Goal: Task Accomplishment & Management: Use online tool/utility

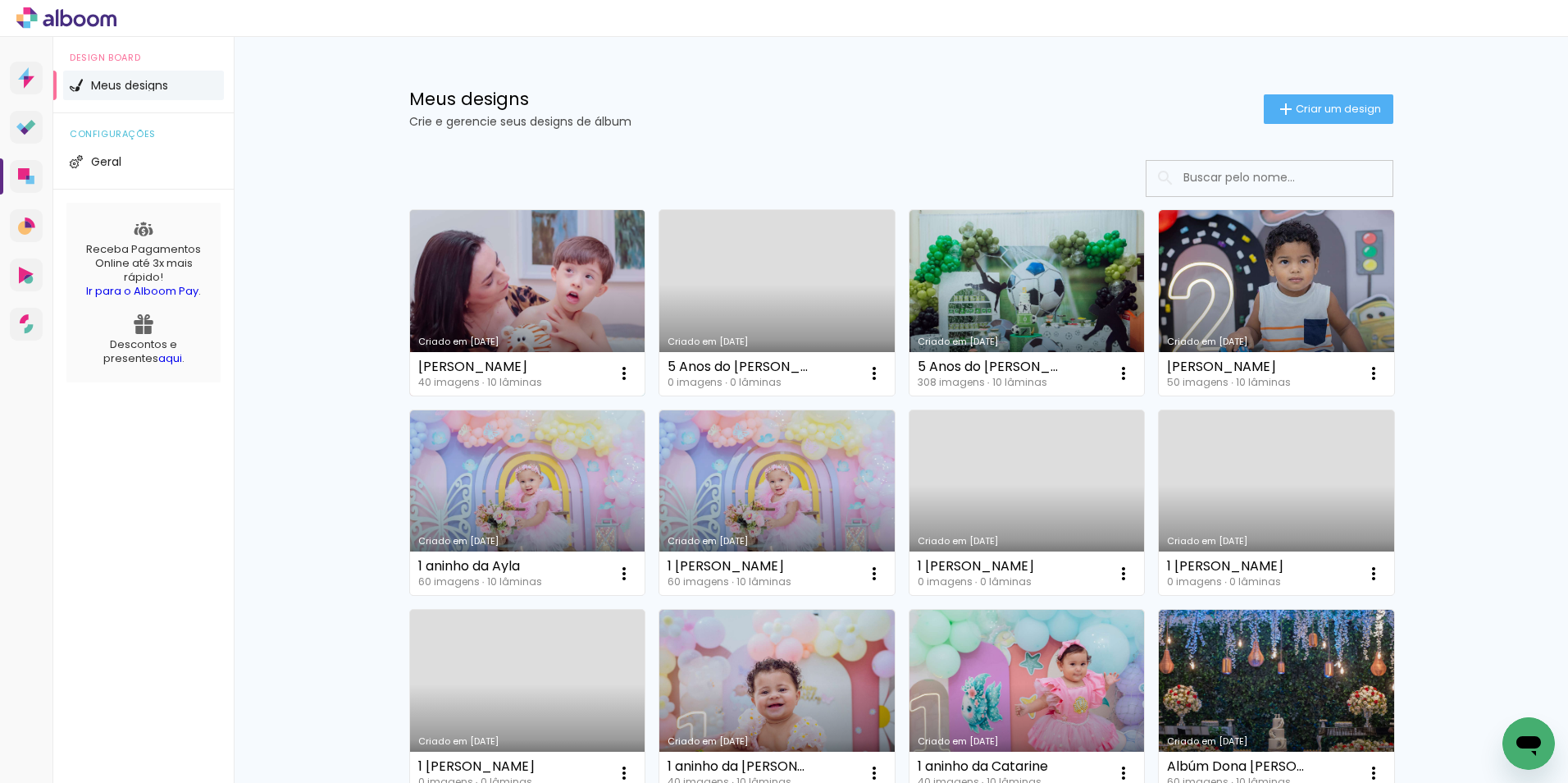
click at [609, 277] on link "Criado em [DATE]" at bounding box center [528, 302] width 235 height 185
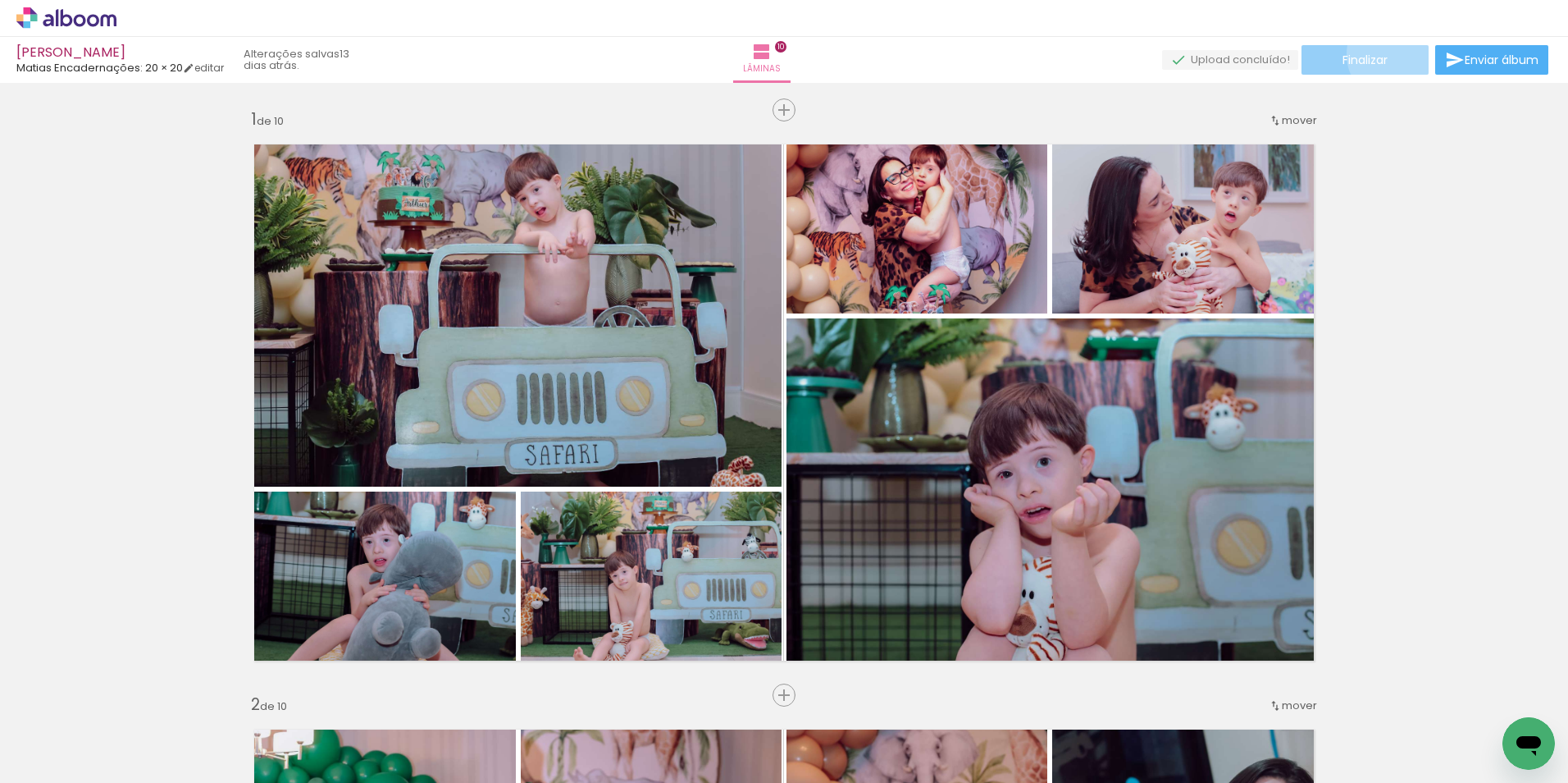
click at [1389, 54] on paper-button "Finalizar" at bounding box center [1365, 59] width 127 height 30
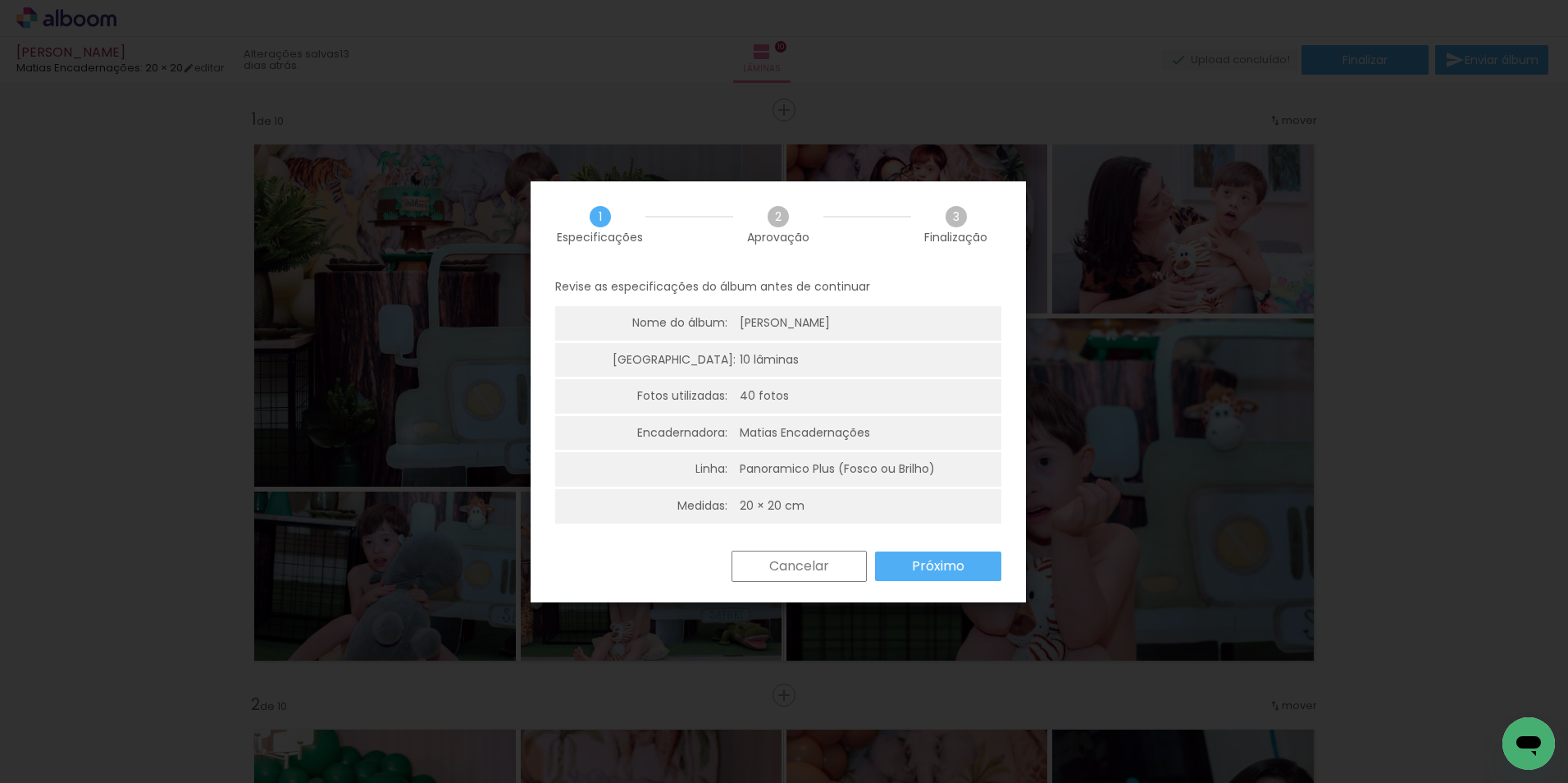
click at [974, 565] on paper-button "Próximo" at bounding box center [938, 565] width 126 height 30
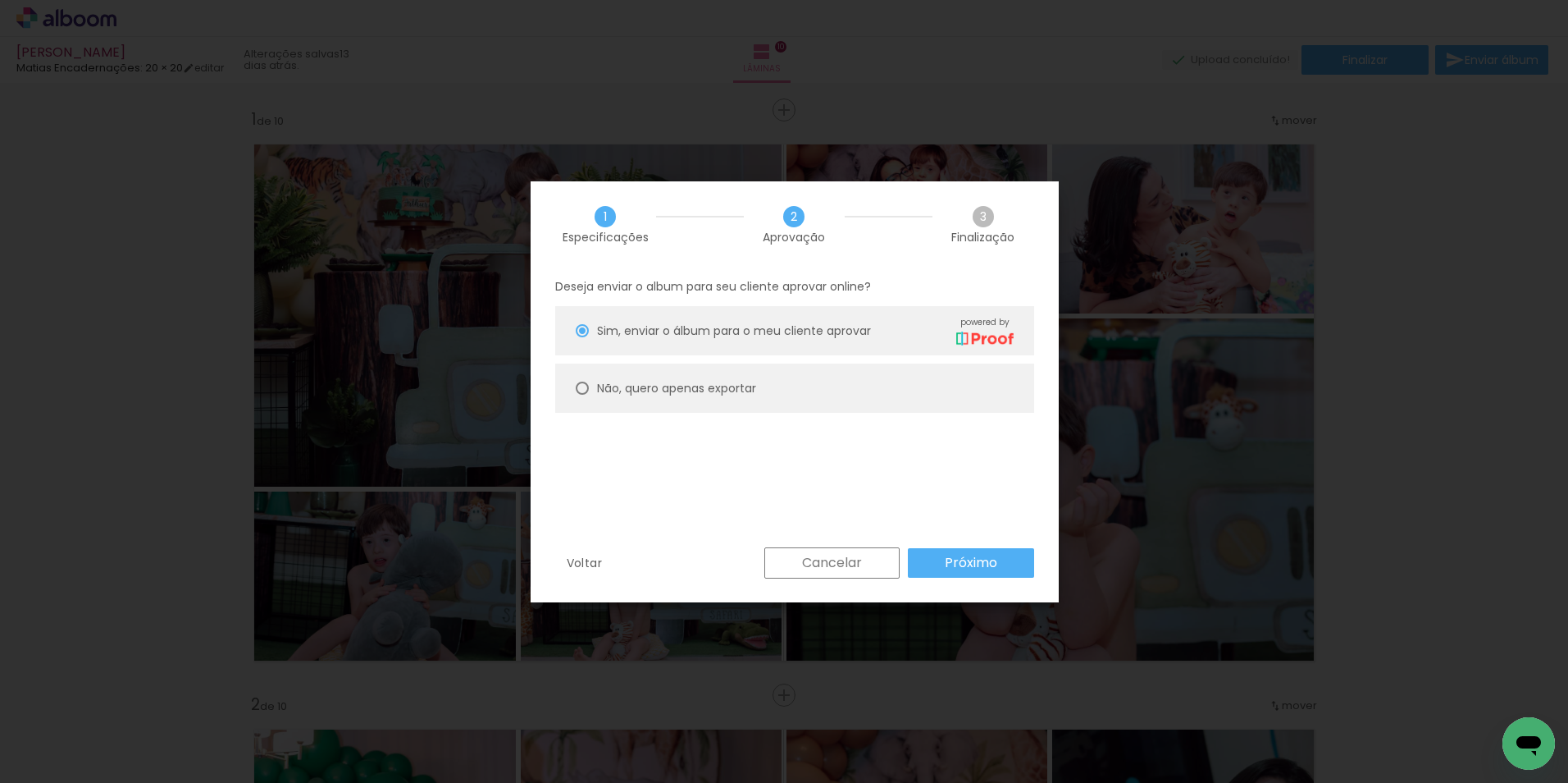
click at [0, 0] on slot "Não, quero apenas exportar" at bounding box center [0, 0] width 0 height 0
type paper-radio-button "on"
click at [1012, 559] on paper-button "Próximo" at bounding box center [971, 562] width 126 height 30
type input "Alta, 300 DPI"
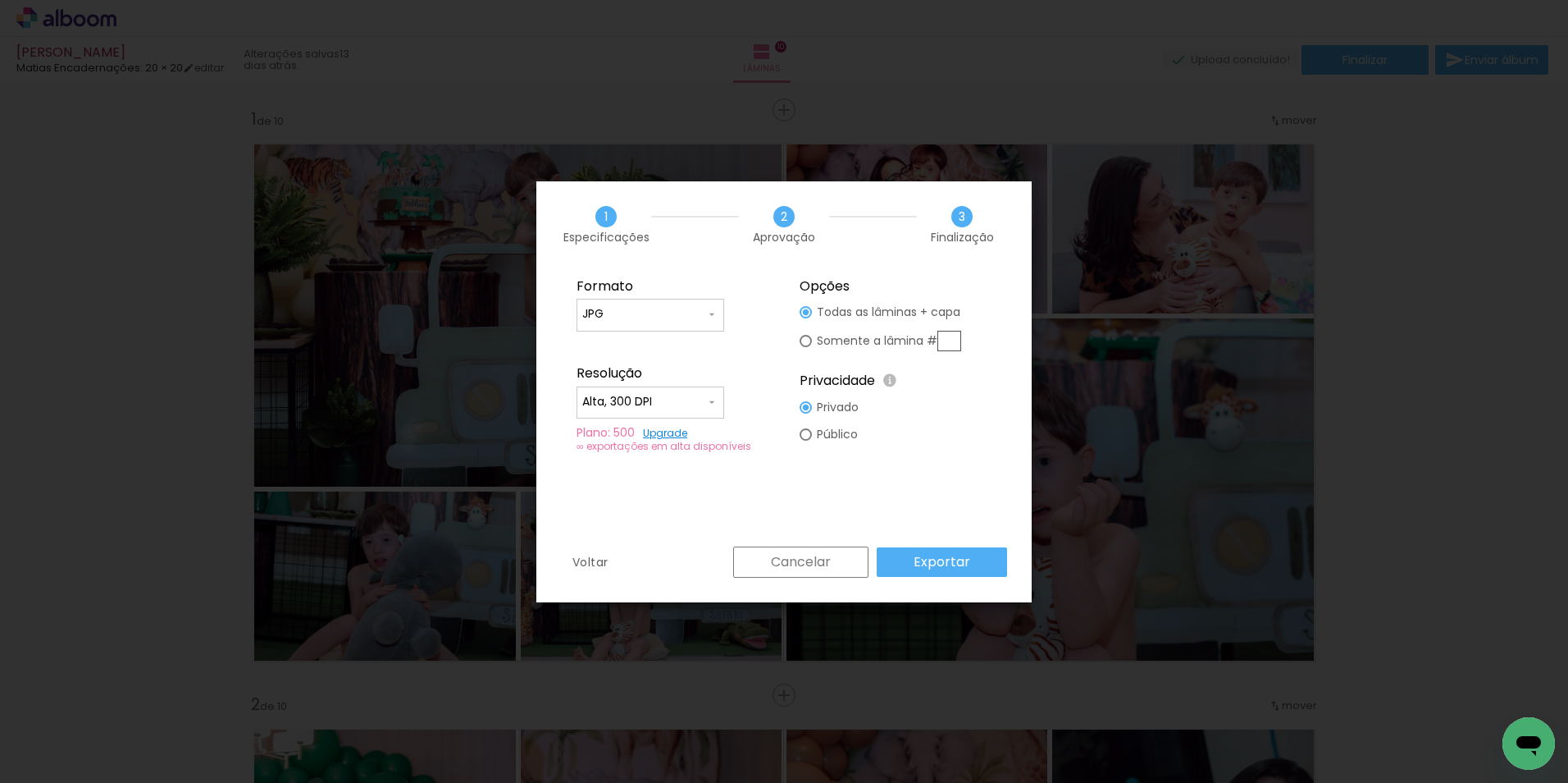
click at [974, 568] on paper-button "Exportar" at bounding box center [942, 562] width 130 height 30
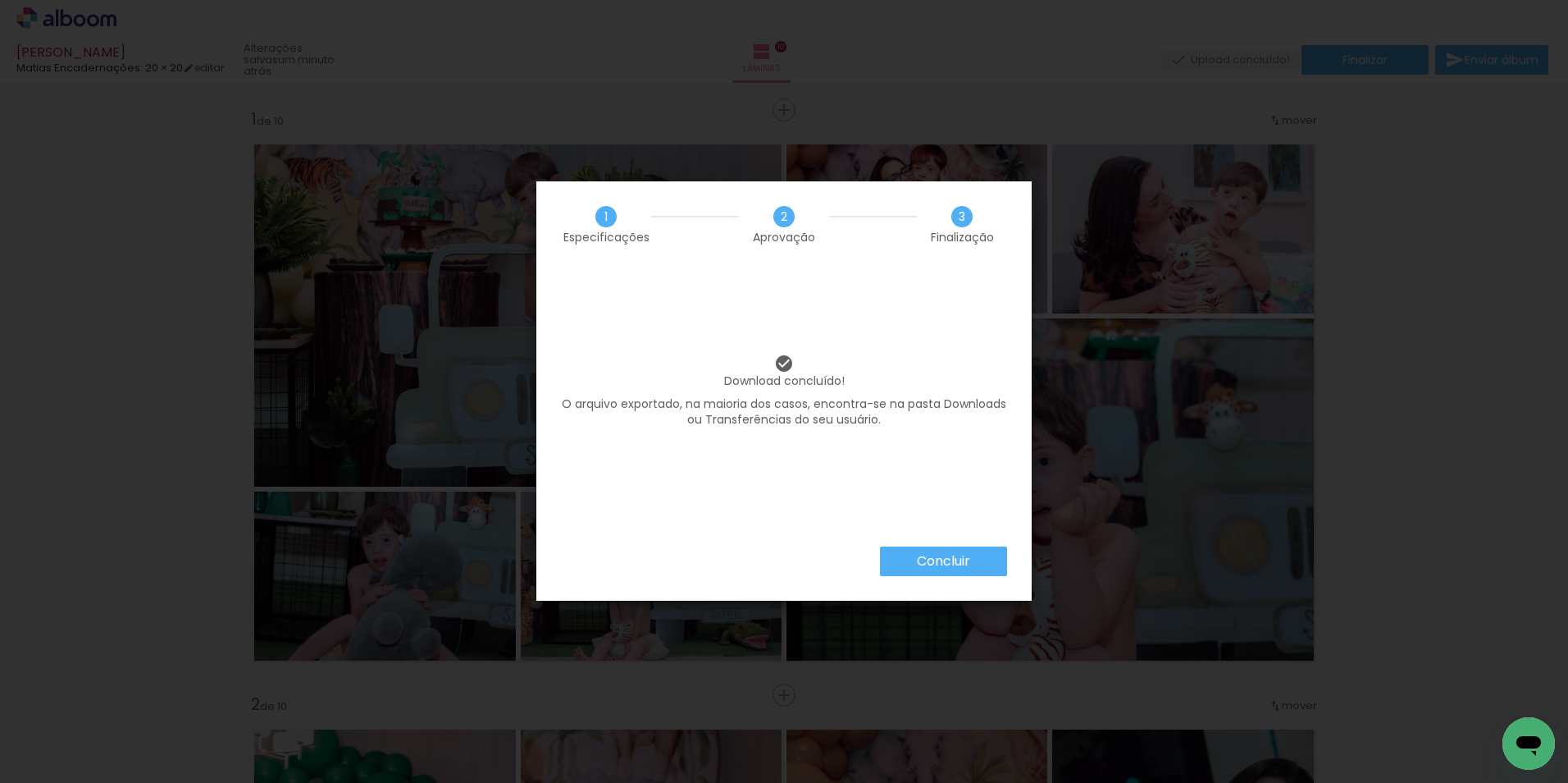
click at [0, 0] on slot "Concluir" at bounding box center [0, 0] width 0 height 0
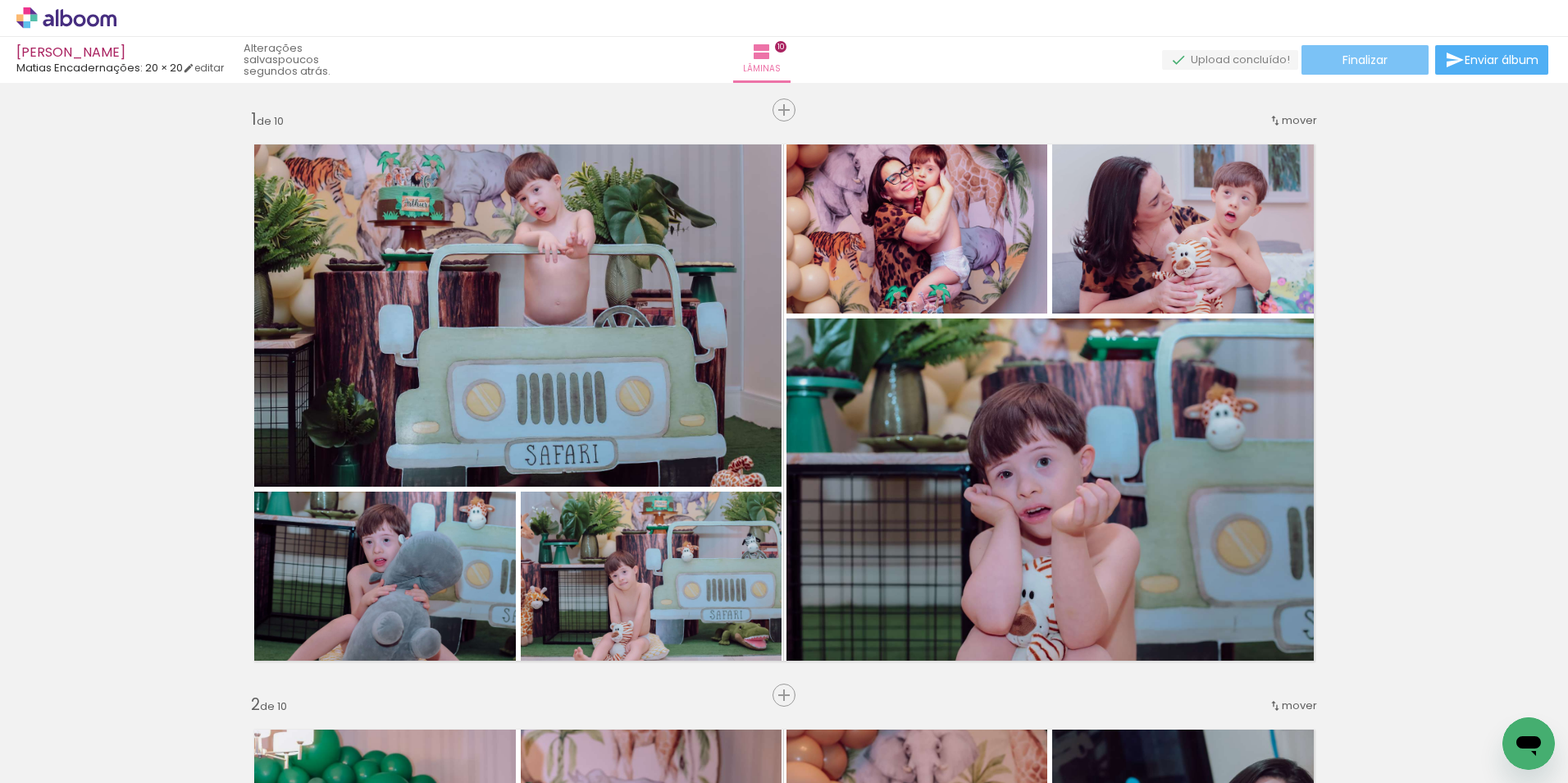
drag, startPoint x: 1372, startPoint y: 67, endPoint x: 1389, endPoint y: 112, distance: 48.1
click at [0, 0] on div "Arthur Matias Encadernações: 20 × 20 editar poucos segundos atrás. Lâminas 10 F…" at bounding box center [0, 0] width 0 height 0
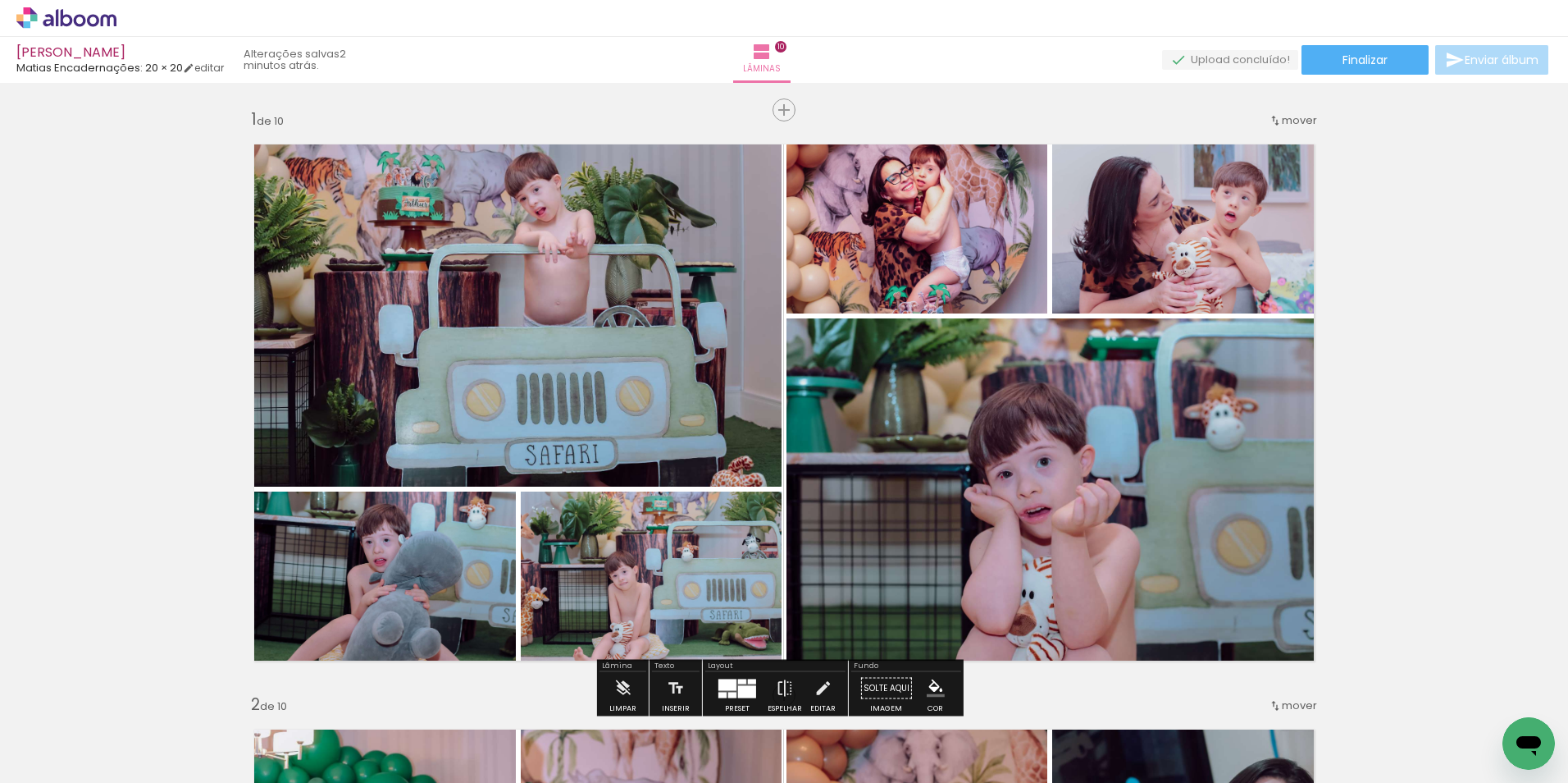
click at [1499, 51] on paper-button "Enviar álbum" at bounding box center [1492, 59] width 113 height 30
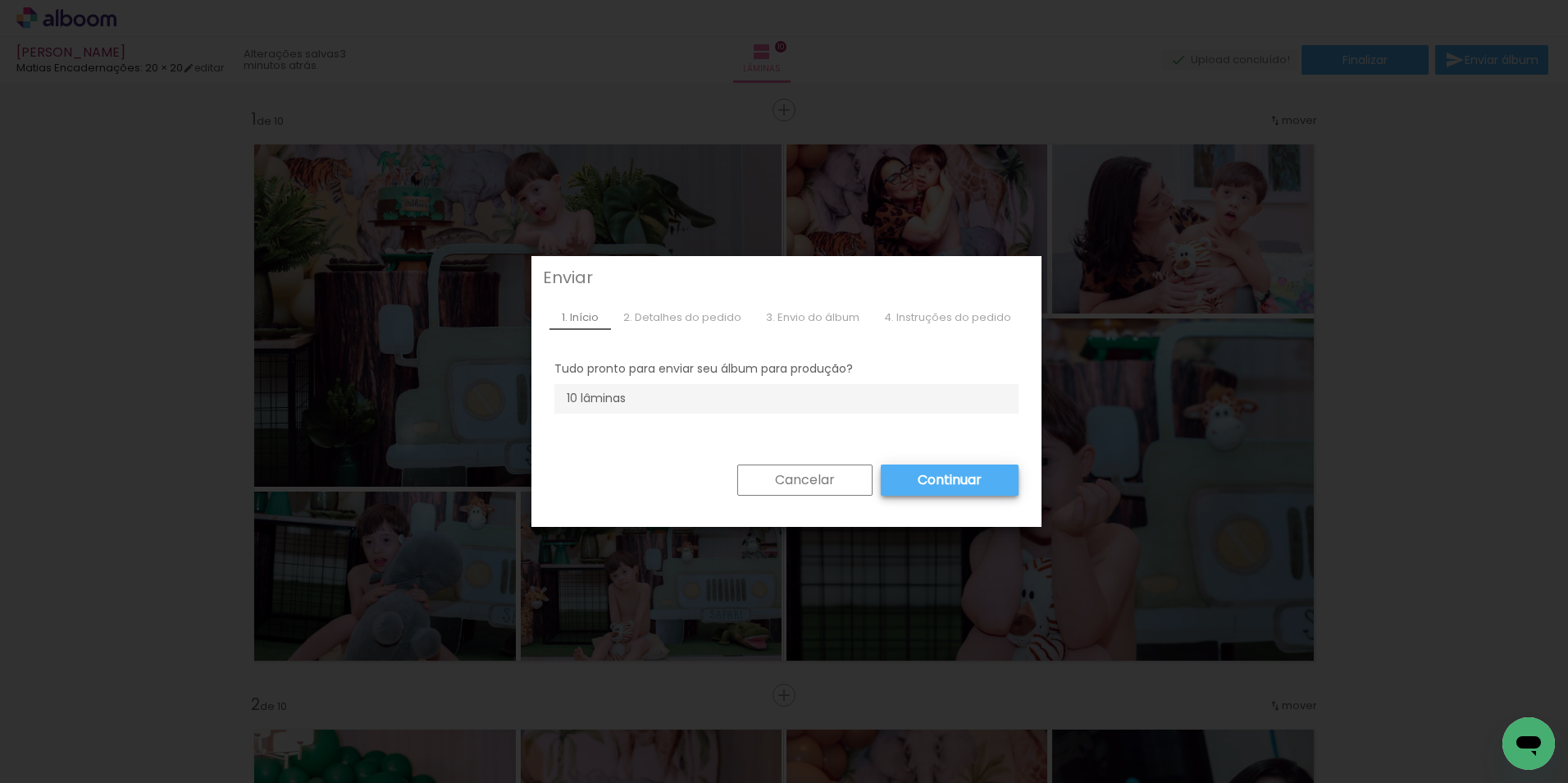
click at [0, 0] on slot "Continuar" at bounding box center [0, 0] width 0 height 0
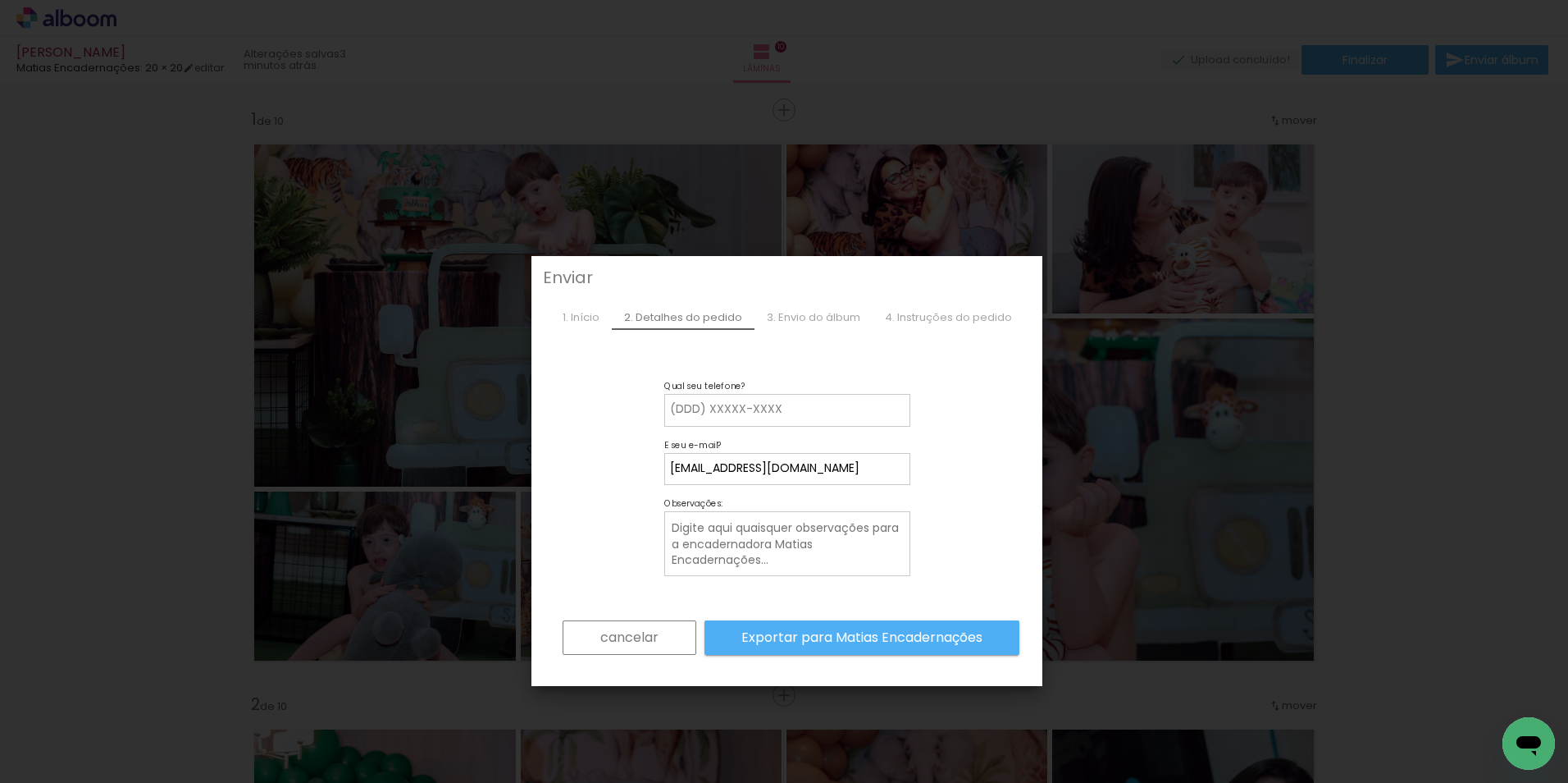
click at [0, 0] on slot "cancelar" at bounding box center [0, 0] width 0 height 0
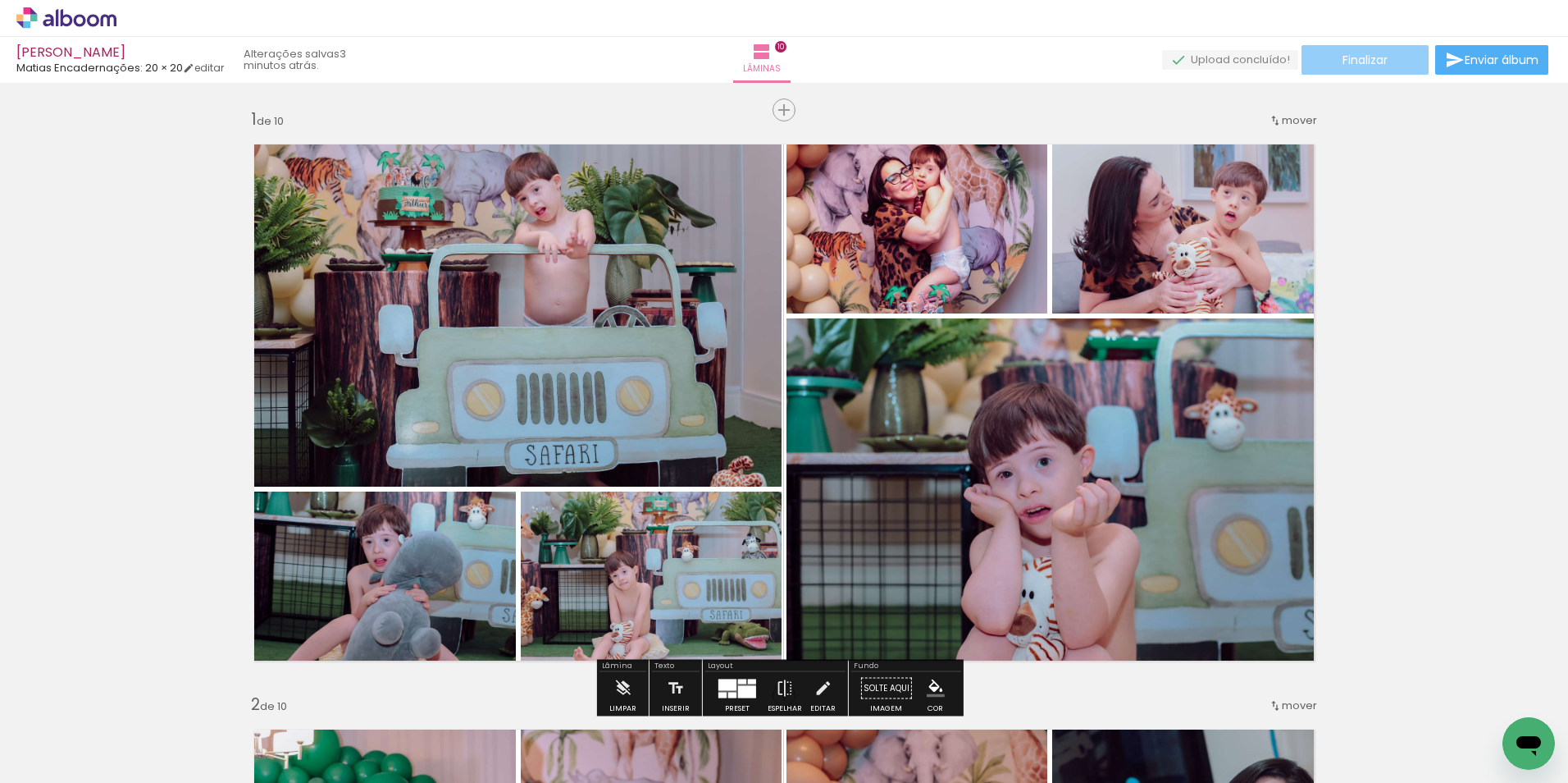
click at [1358, 62] on span "Finalizar" at bounding box center [1365, 60] width 45 height 12
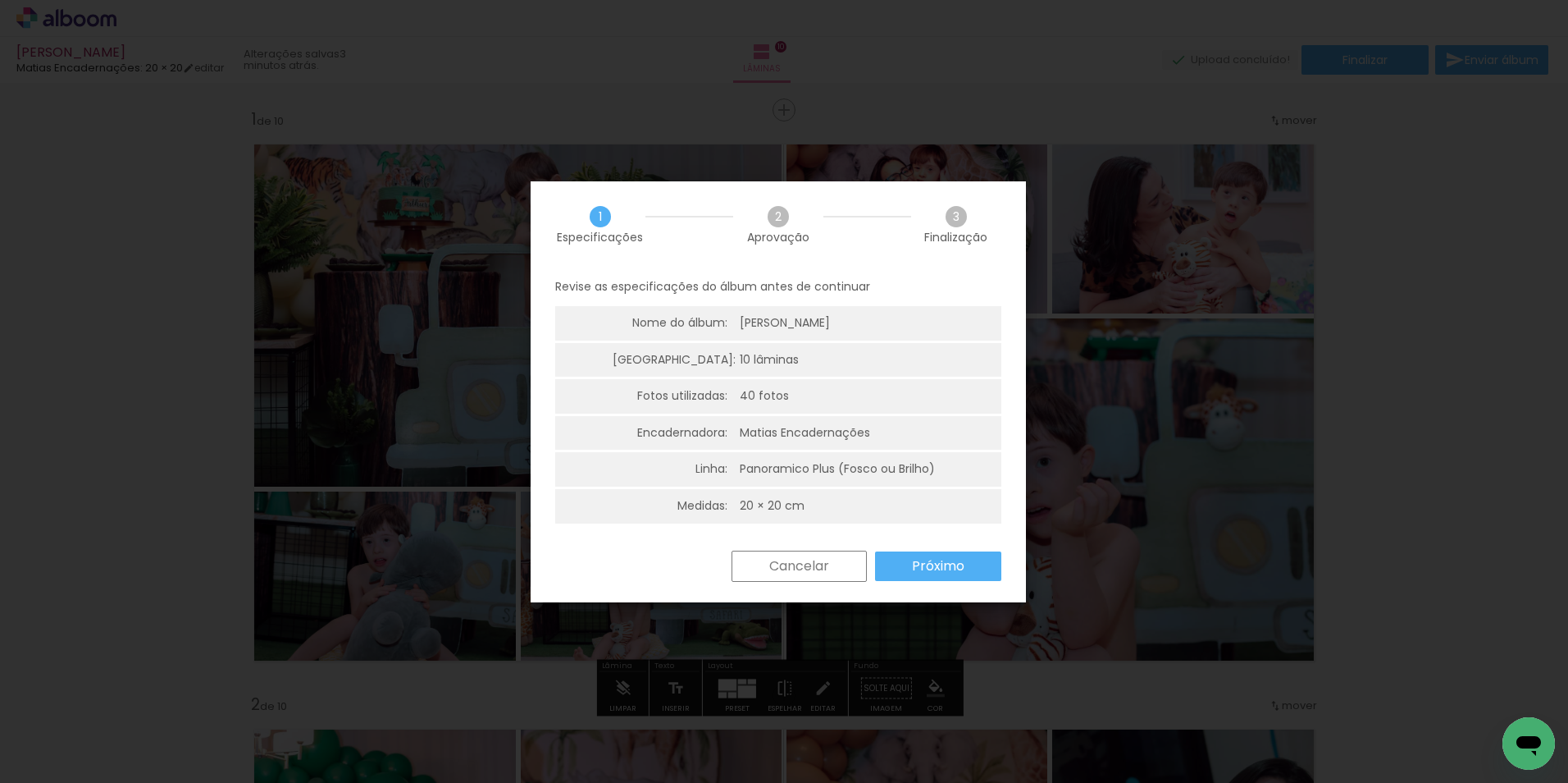
click at [0, 0] on slot "Próximo" at bounding box center [0, 0] width 0 height 0
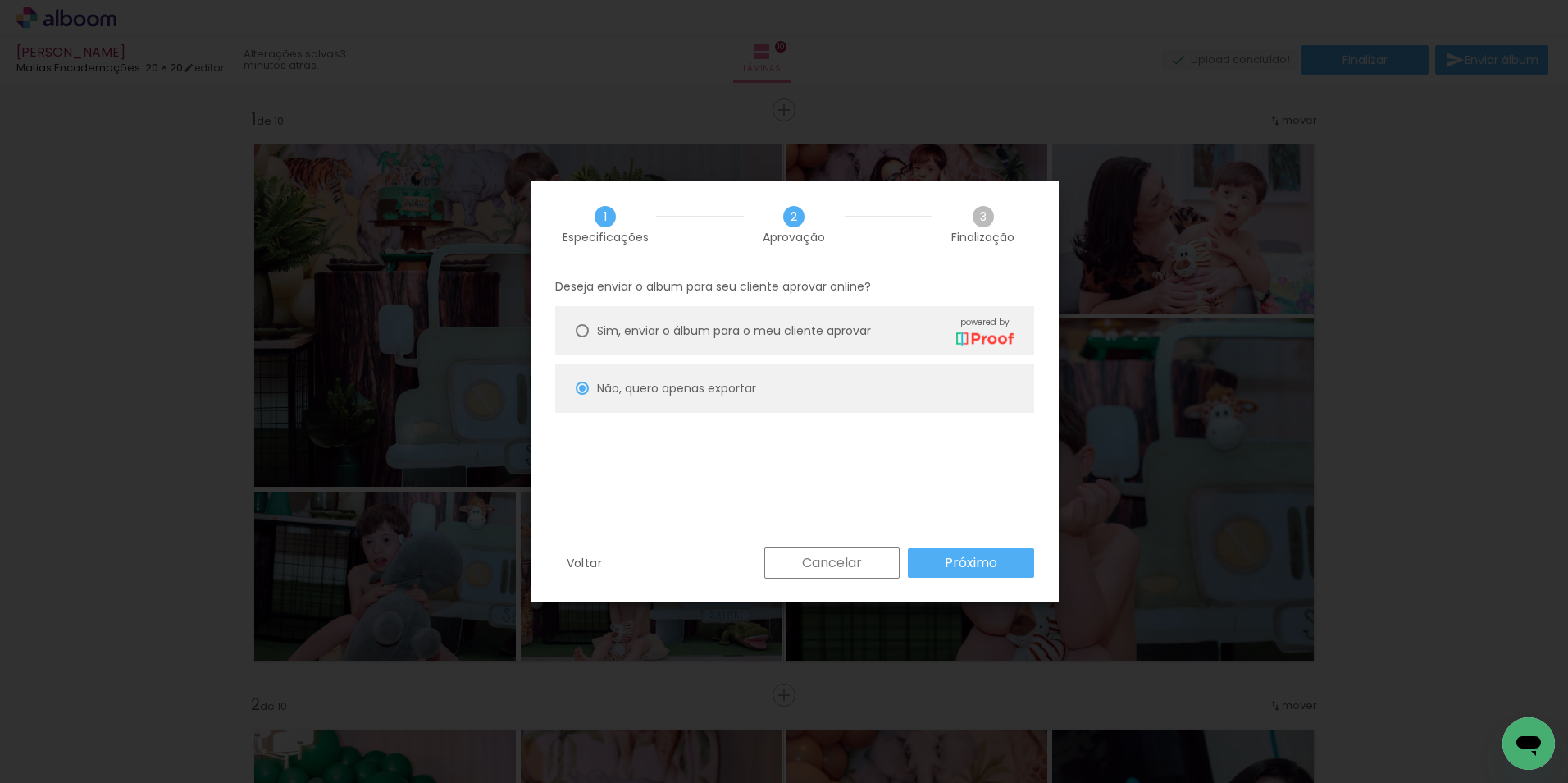
click at [0, 0] on slot "Próximo" at bounding box center [0, 0] width 0 height 0
type input "Alta, 300 DPI"
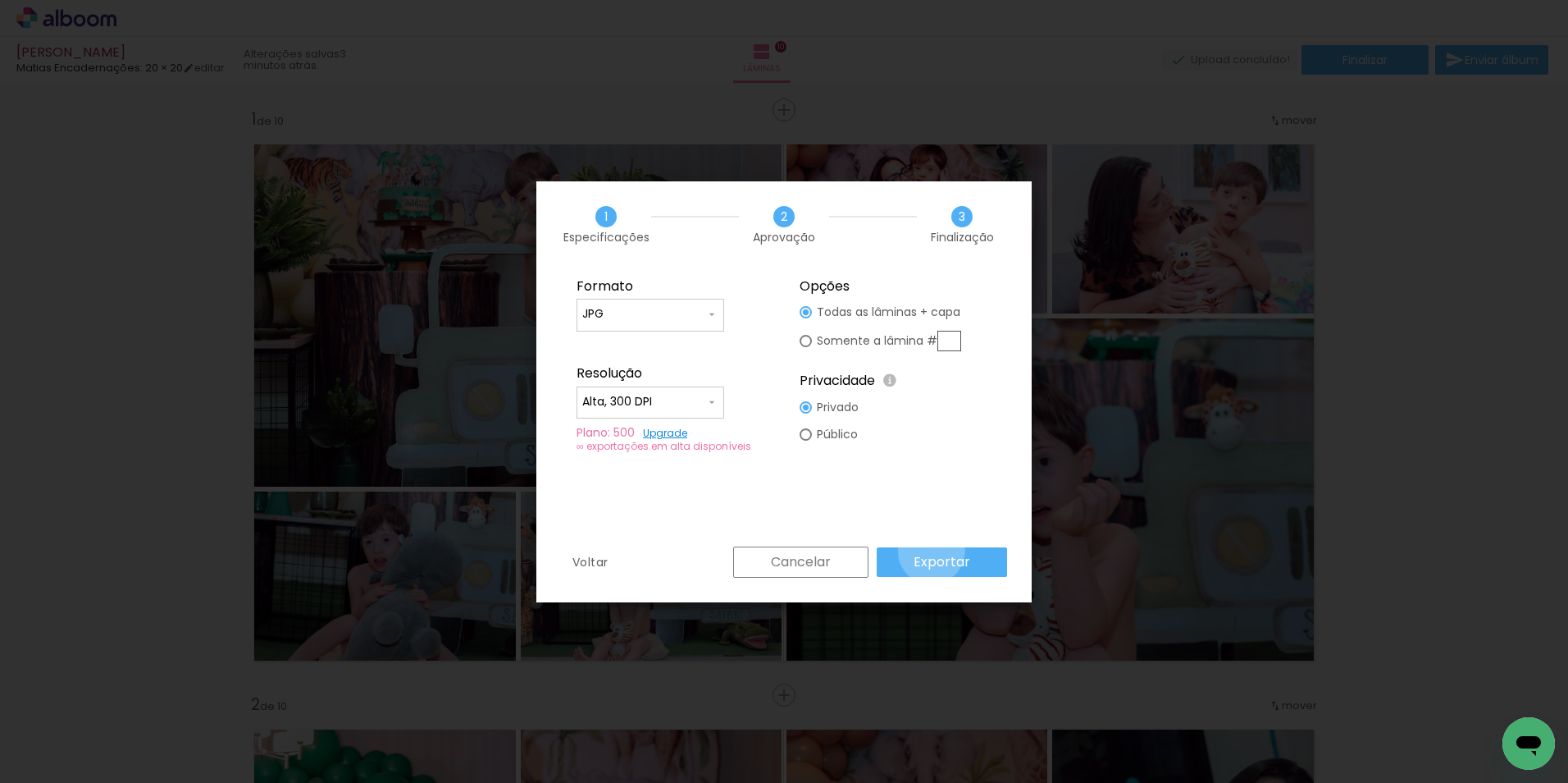
click at [934, 550] on paper-button "Exportar" at bounding box center [942, 562] width 130 height 30
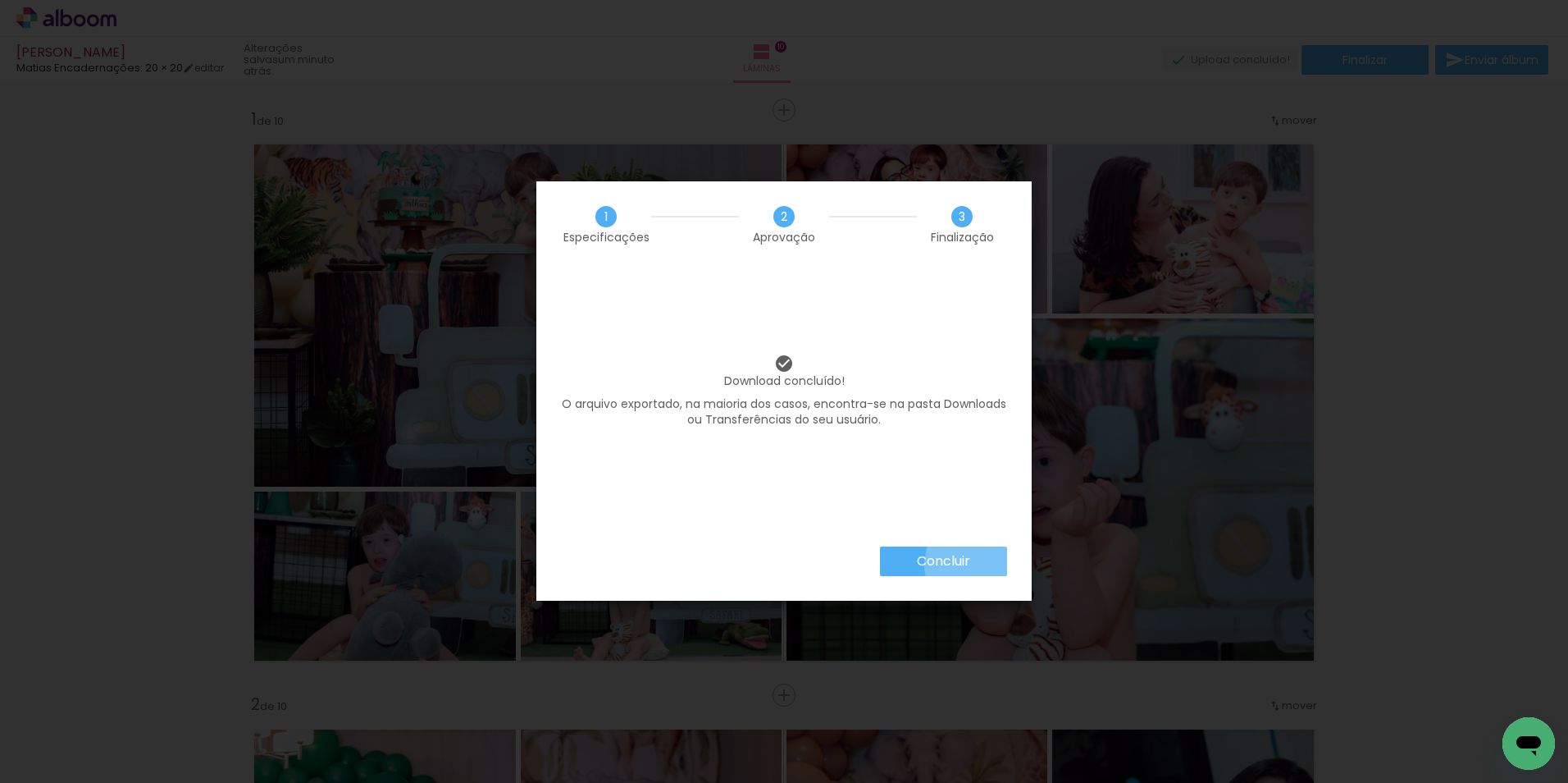
click at [978, 565] on paper-button "Concluir" at bounding box center [944, 561] width 127 height 30
